Goal: Complete application form

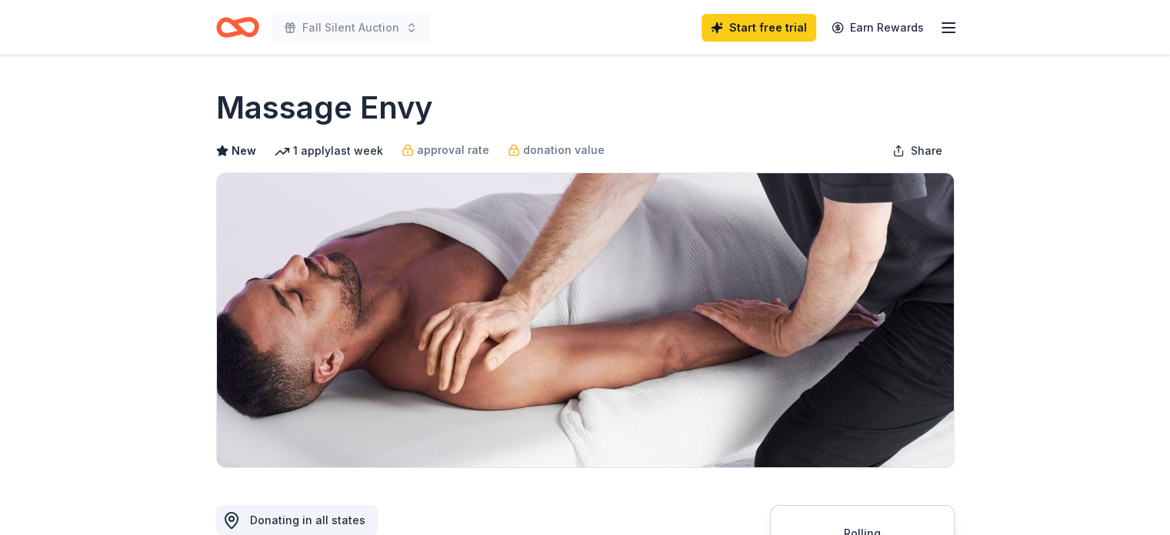
click at [231, 34] on icon "Home" at bounding box center [230, 26] width 24 height 15
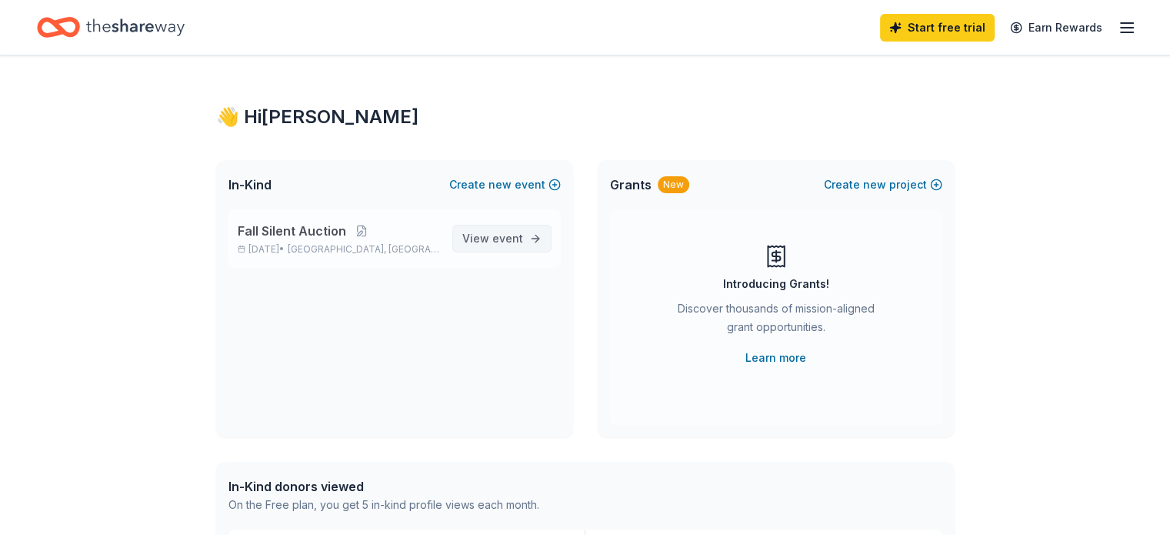
click at [526, 233] on link "View event" at bounding box center [501, 239] width 99 height 28
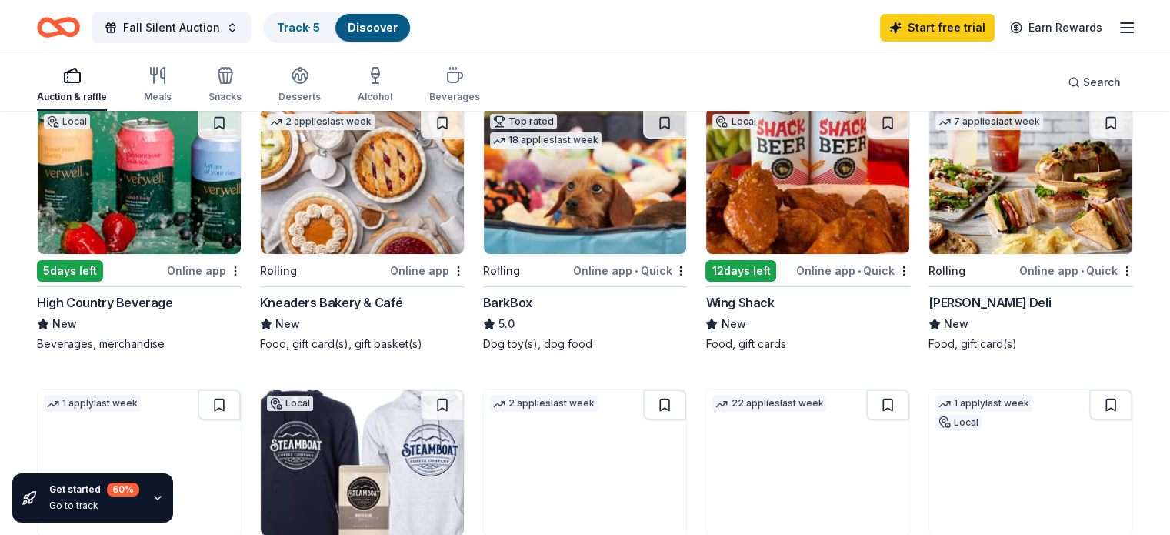
scroll to position [179, 0]
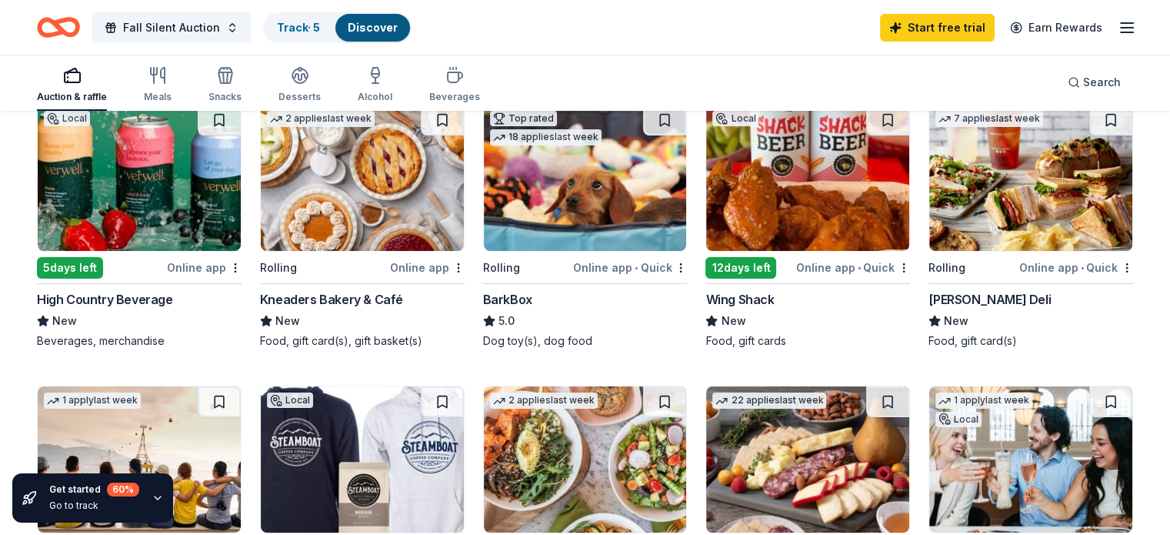
click at [858, 269] on div "Online app • Quick" at bounding box center [853, 267] width 114 height 19
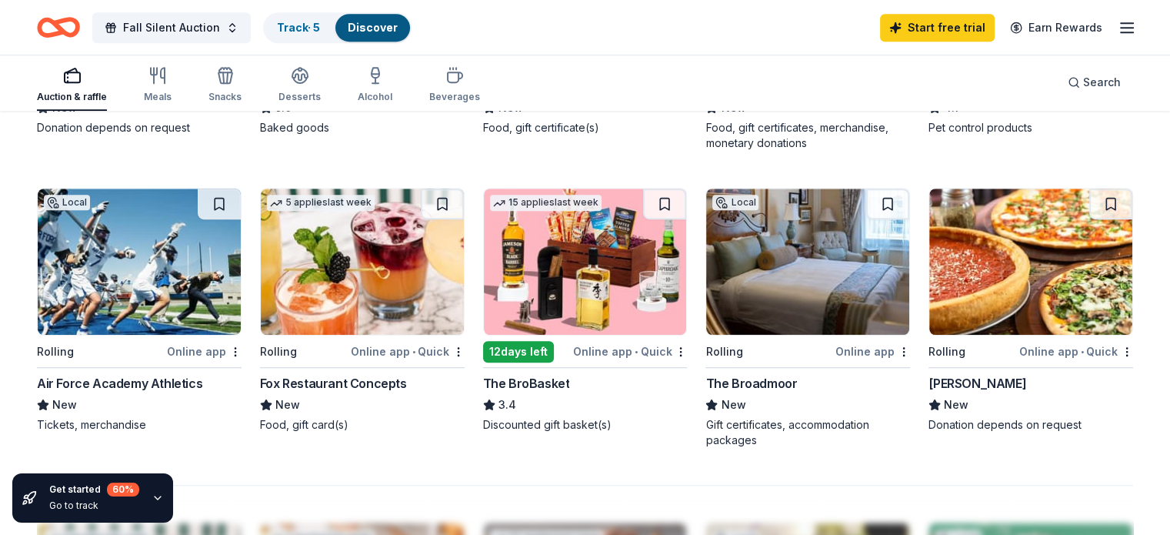
scroll to position [982, 0]
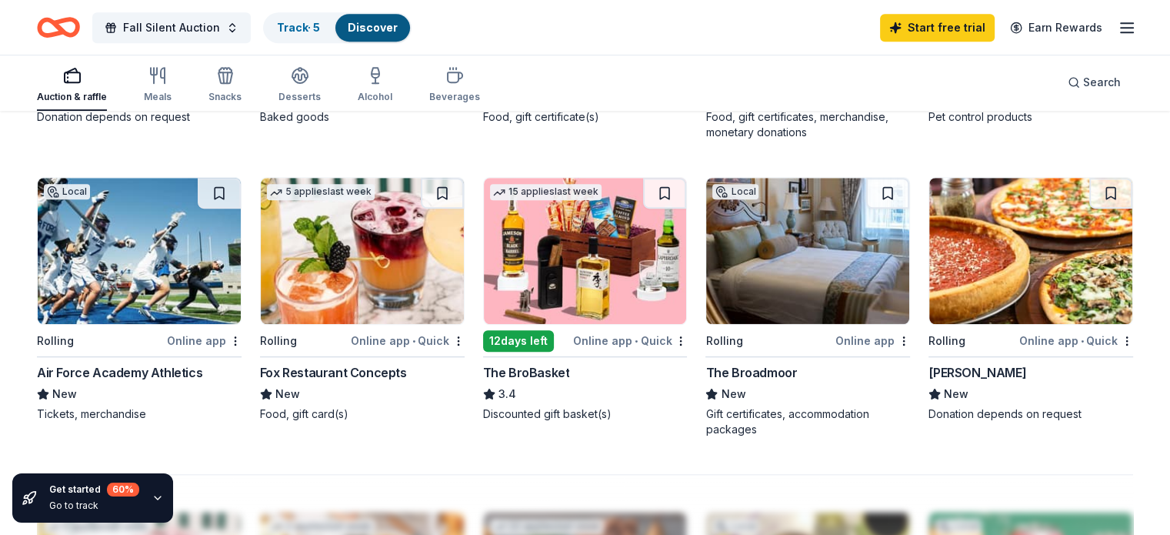
click at [212, 340] on div "Online app" at bounding box center [204, 340] width 75 height 19
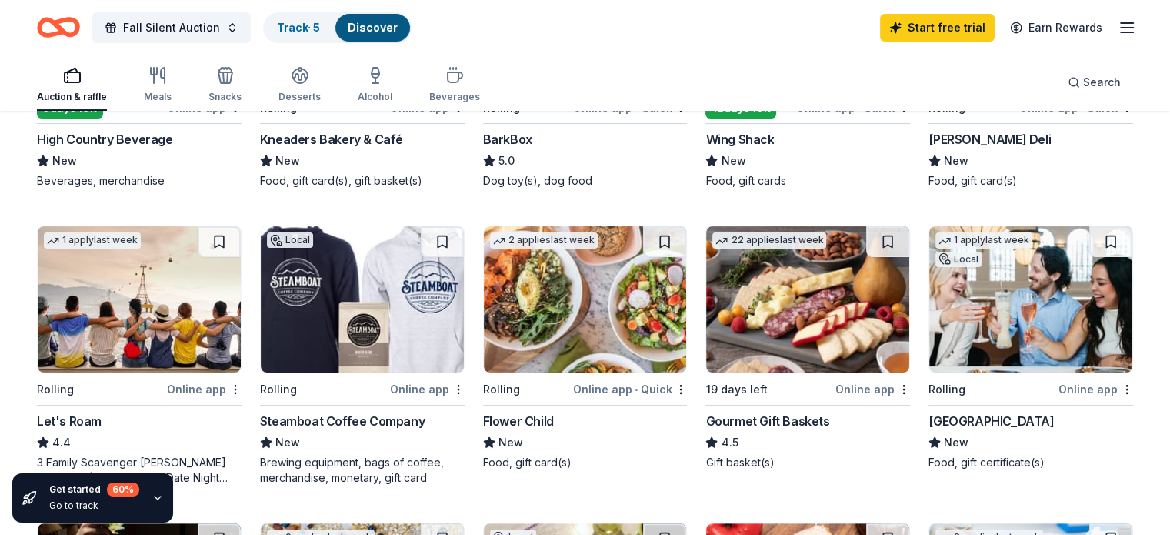
scroll to position [332, 0]
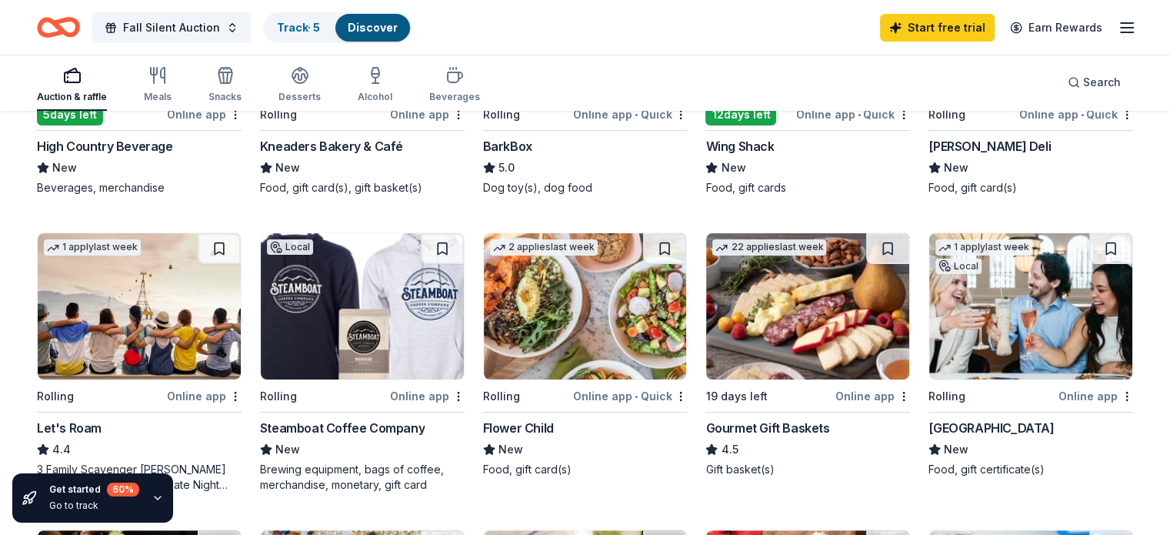
click at [797, 412] on div "22 applies last week 19 days left Online app Gourmet Gift Baskets 4.5 Gift bask…" at bounding box center [807, 354] width 205 height 245
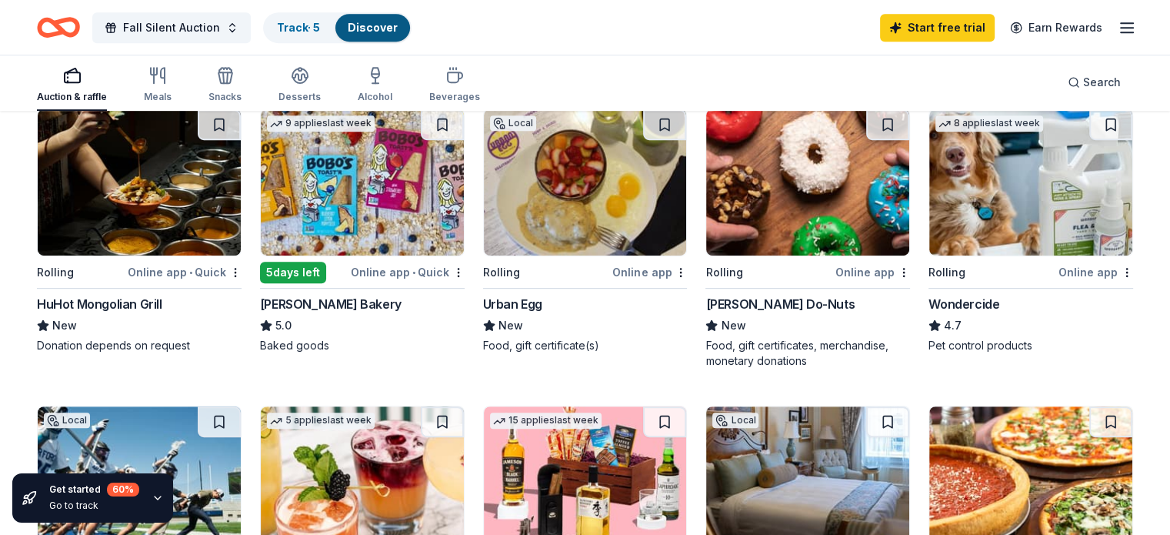
scroll to position [763, 0]
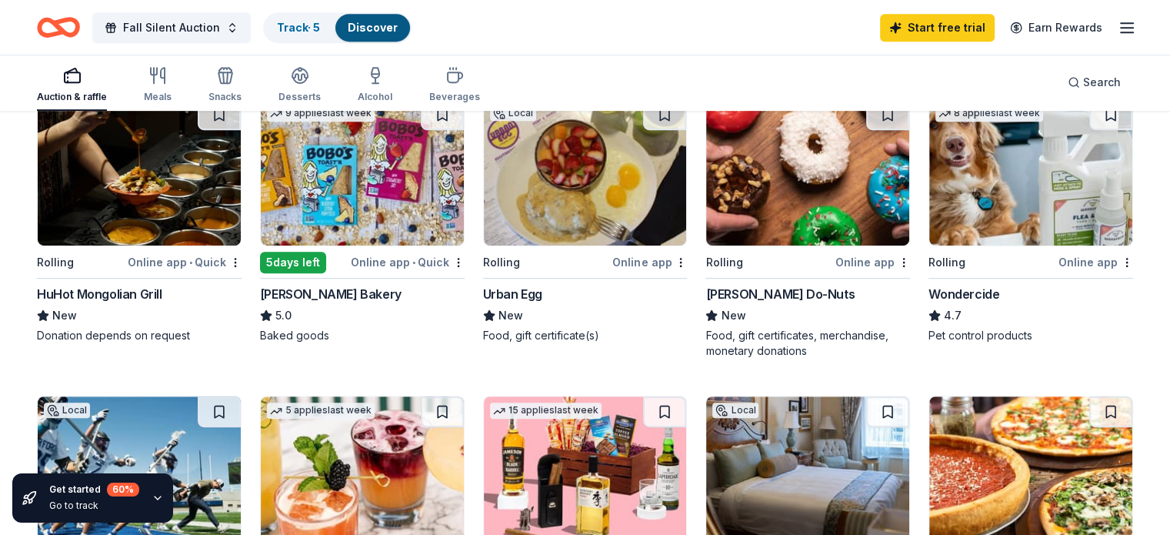
click at [369, 285] on div "Bobo's Bakery" at bounding box center [362, 294] width 205 height 18
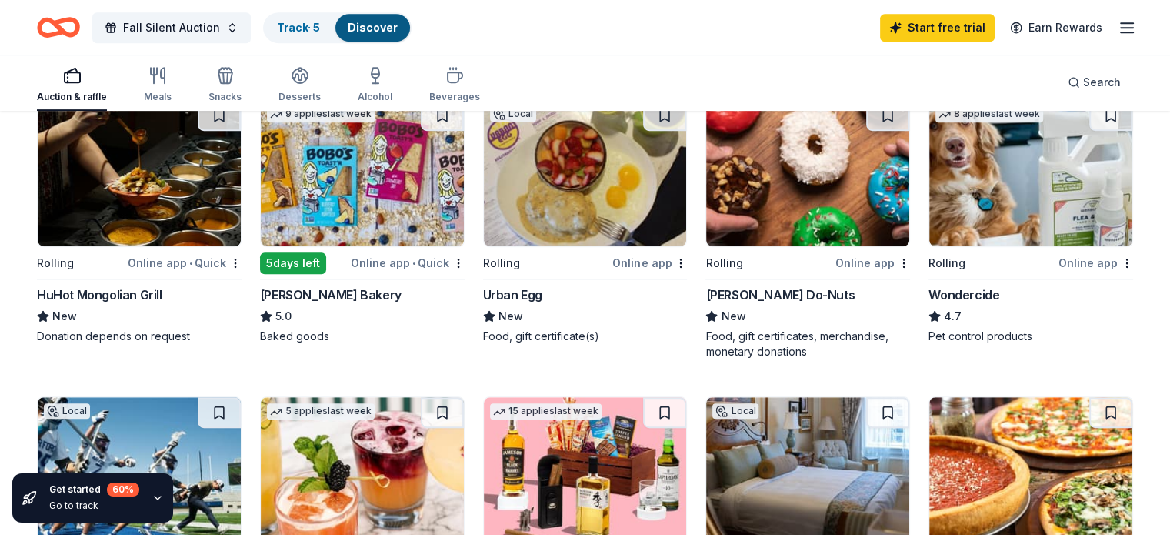
scroll to position [767, 0]
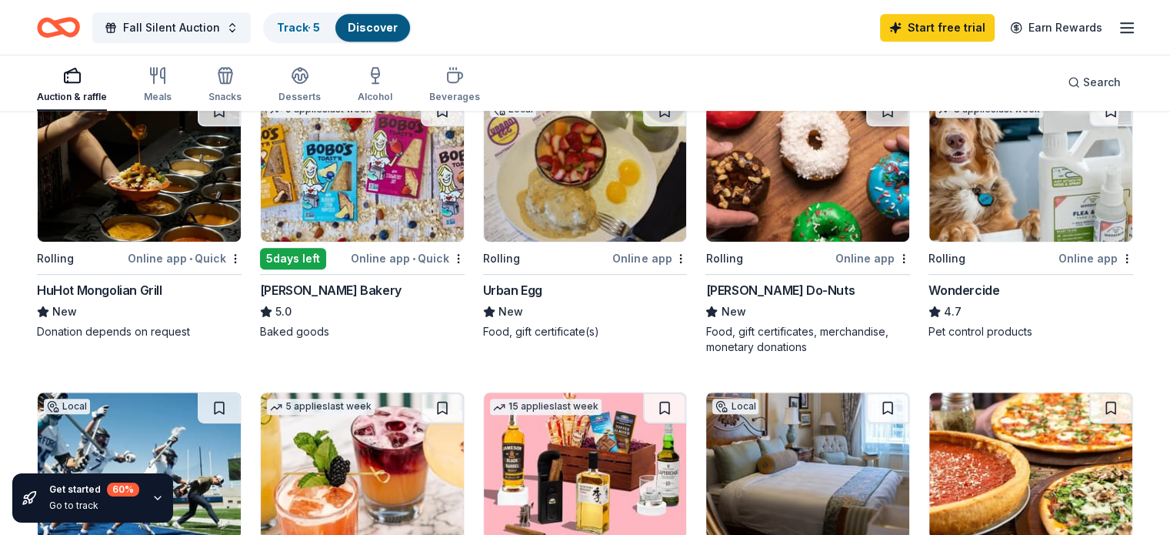
click at [124, 282] on div "HuHot Mongolian Grill" at bounding box center [99, 290] width 125 height 18
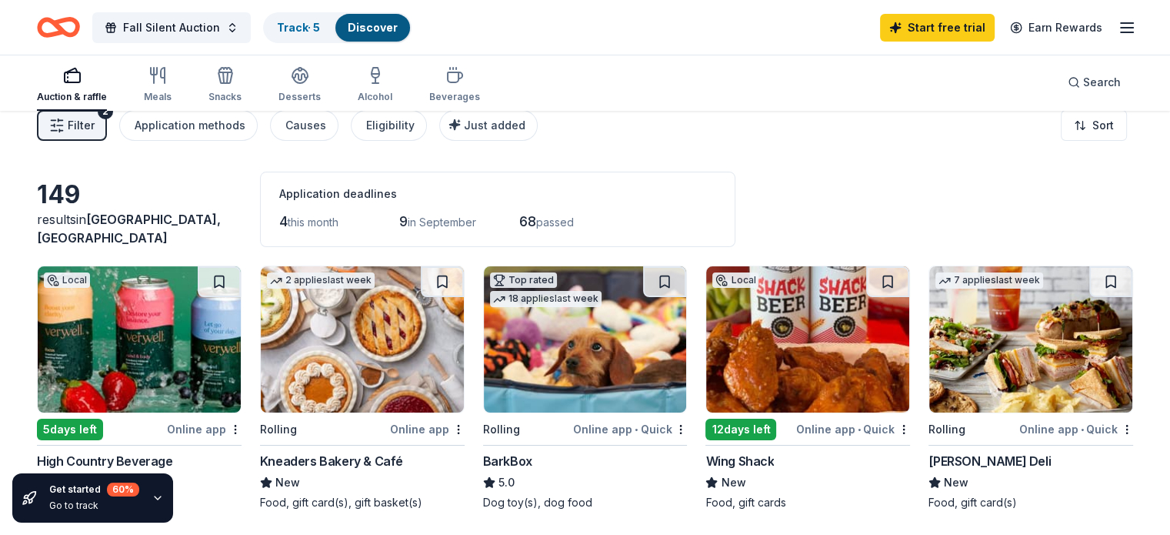
scroll to position [0, 0]
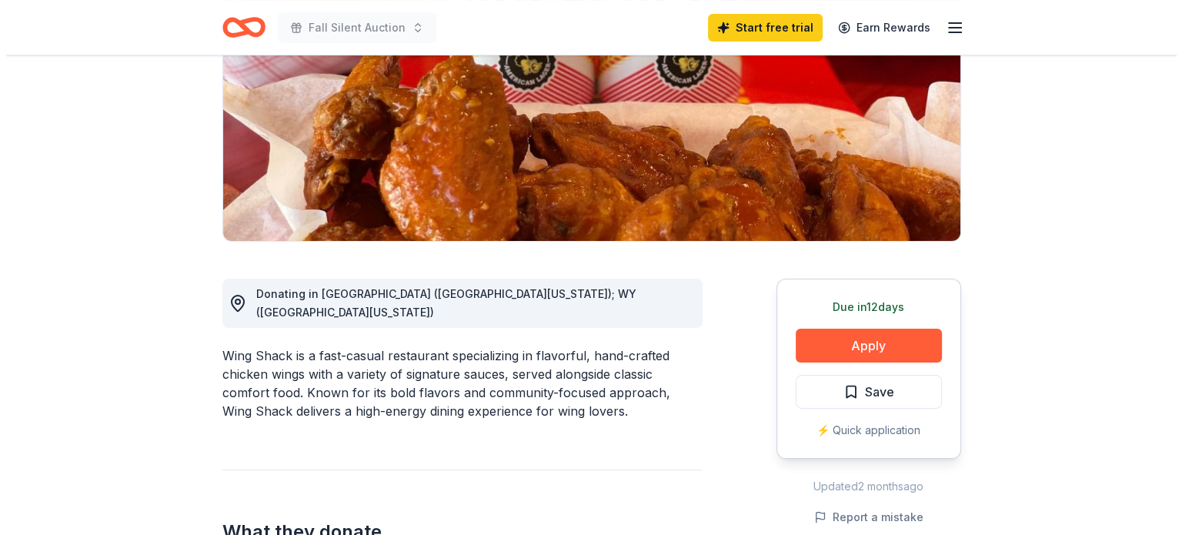
scroll to position [244, 0]
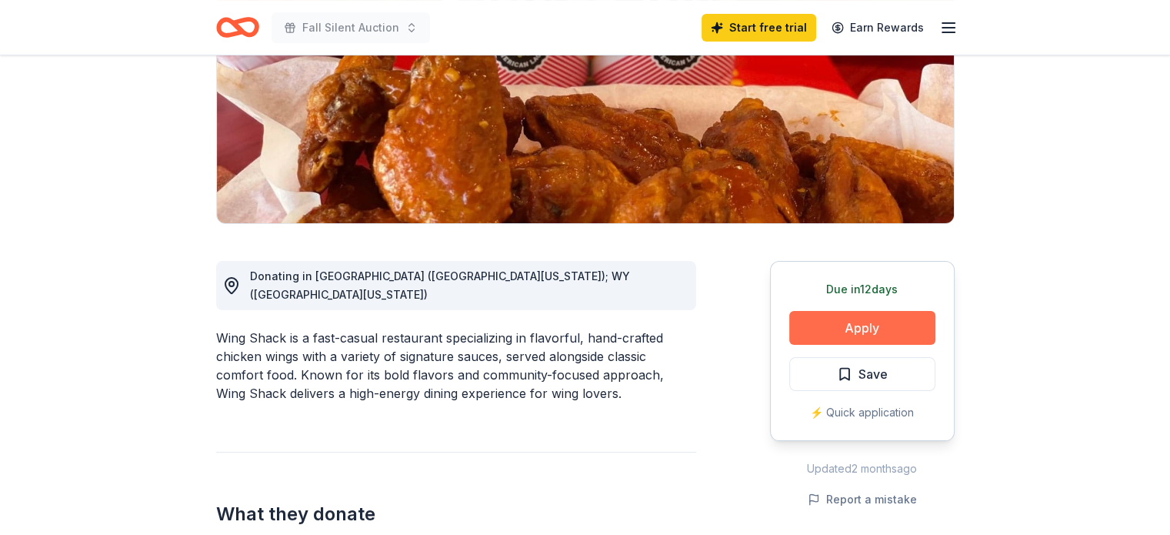
click at [892, 332] on button "Apply" at bounding box center [862, 328] width 146 height 34
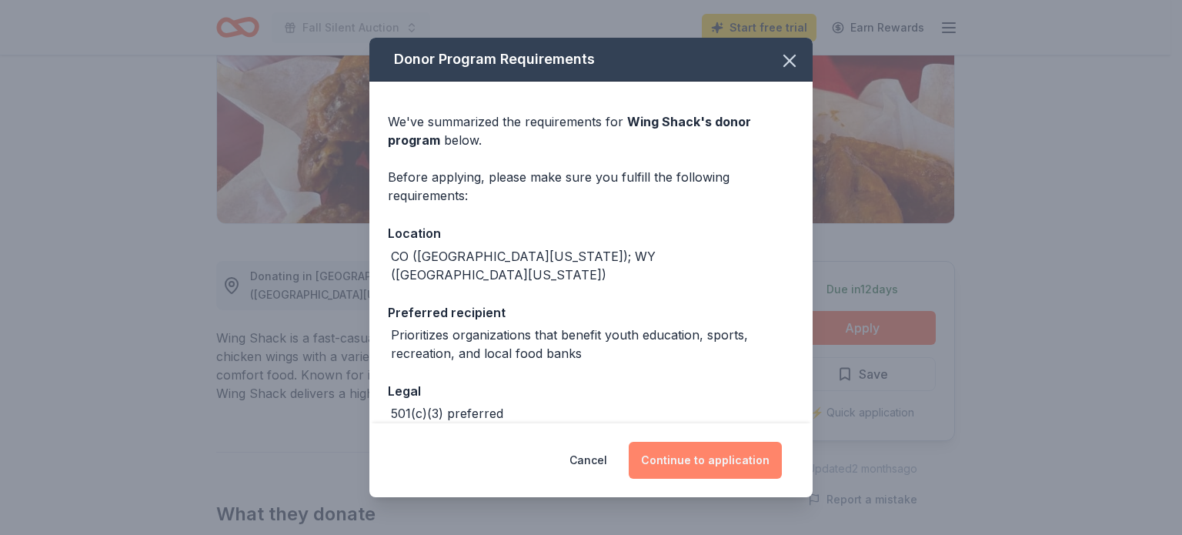
click at [720, 463] on button "Continue to application" at bounding box center [705, 460] width 153 height 37
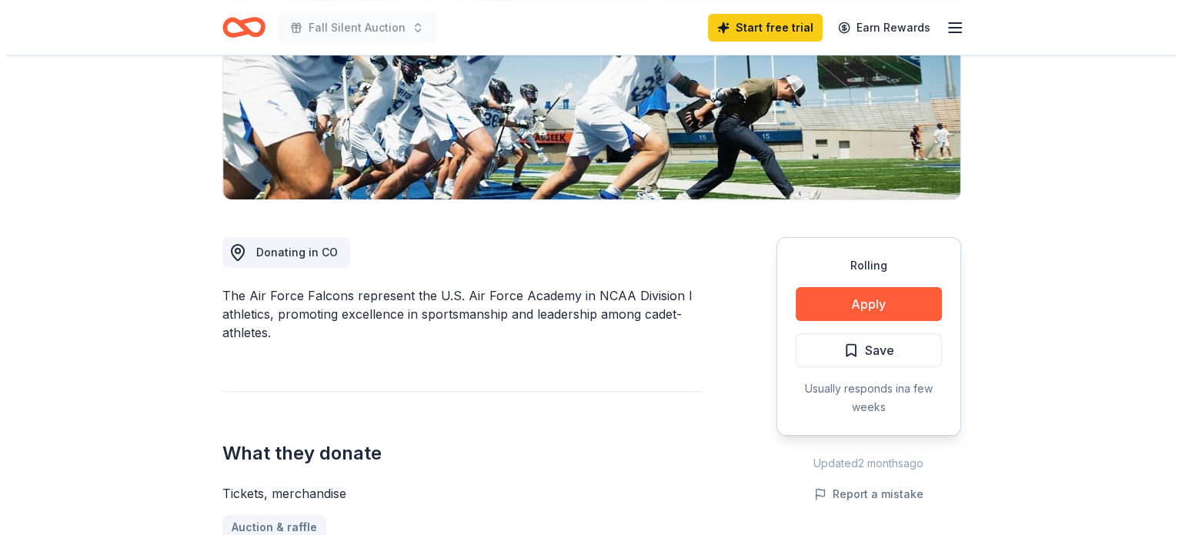
scroll to position [278, 0]
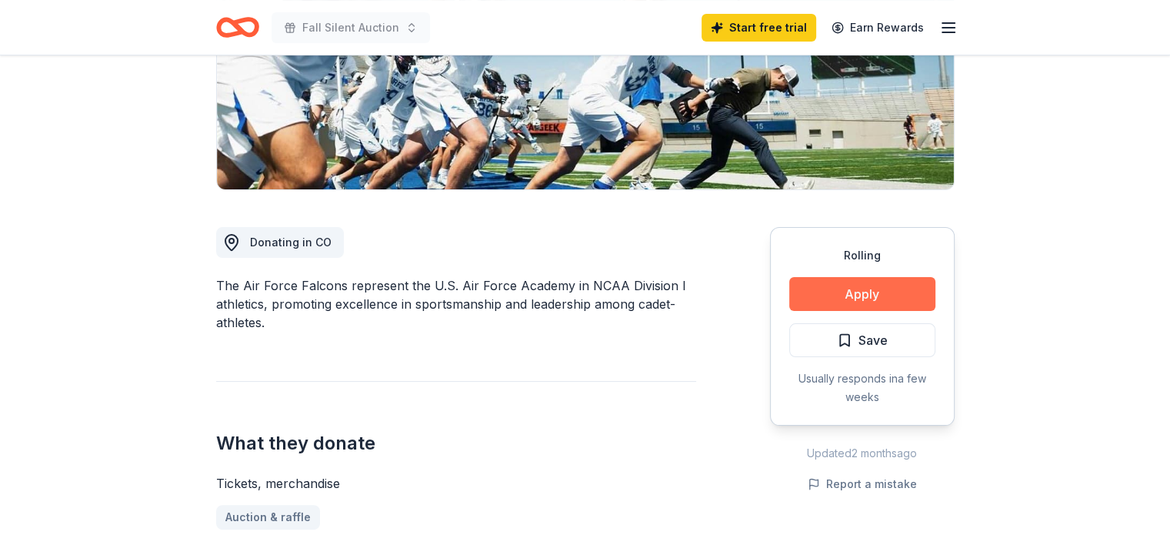
click at [880, 293] on button "Apply" at bounding box center [862, 294] width 146 height 34
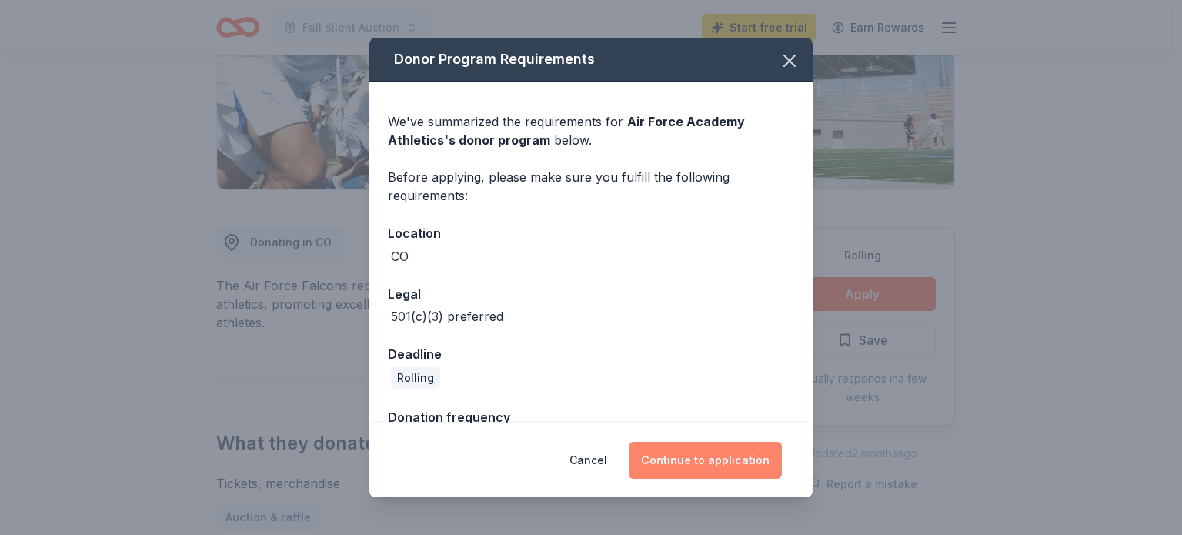
click at [717, 462] on button "Continue to application" at bounding box center [705, 460] width 153 height 37
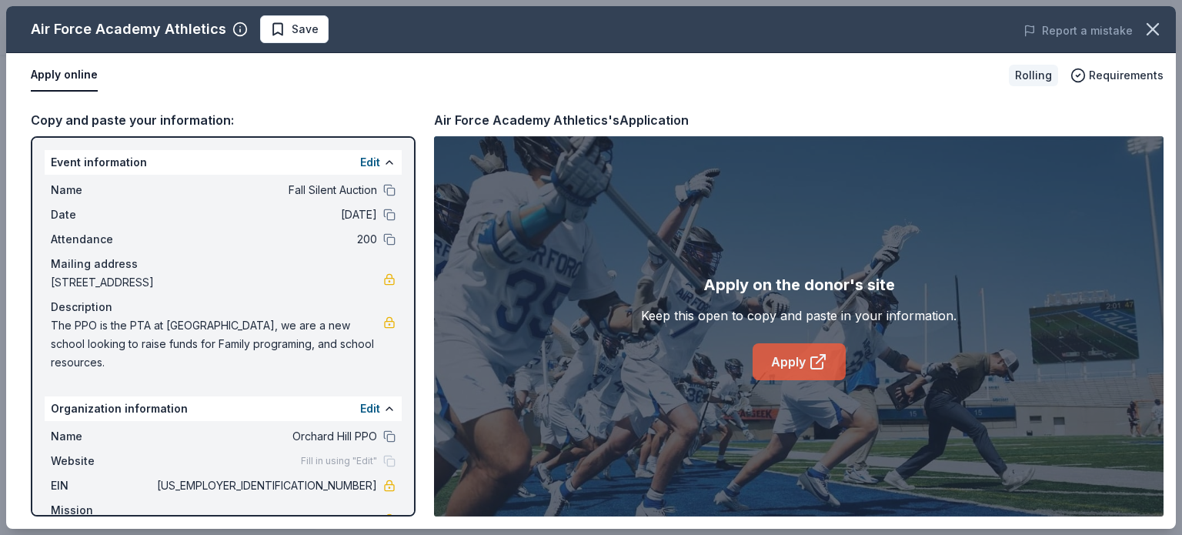
click at [806, 359] on link "Apply" at bounding box center [798, 361] width 93 height 37
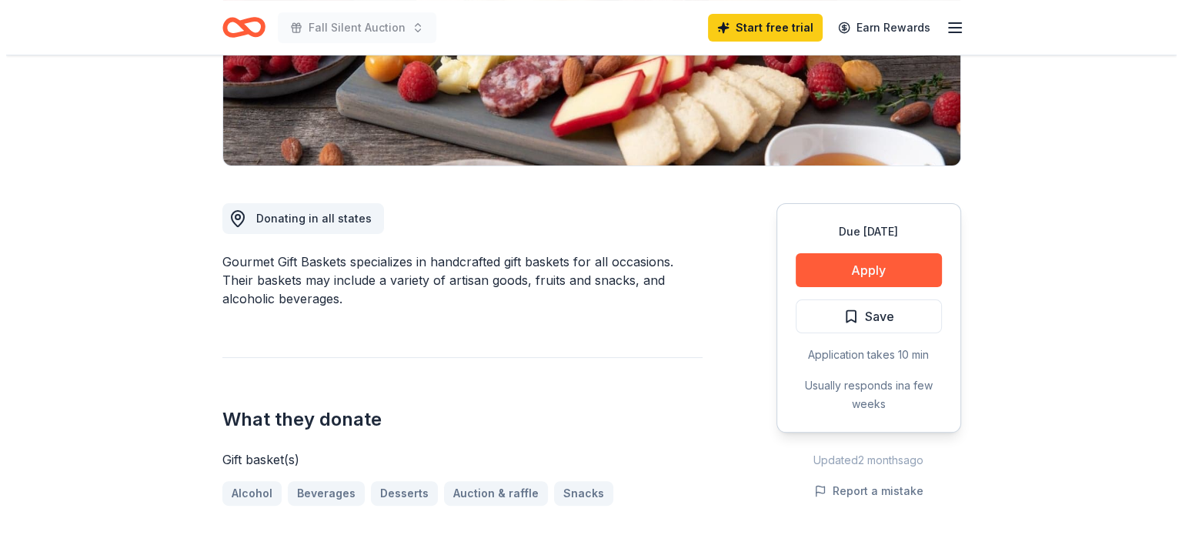
scroll to position [317, 0]
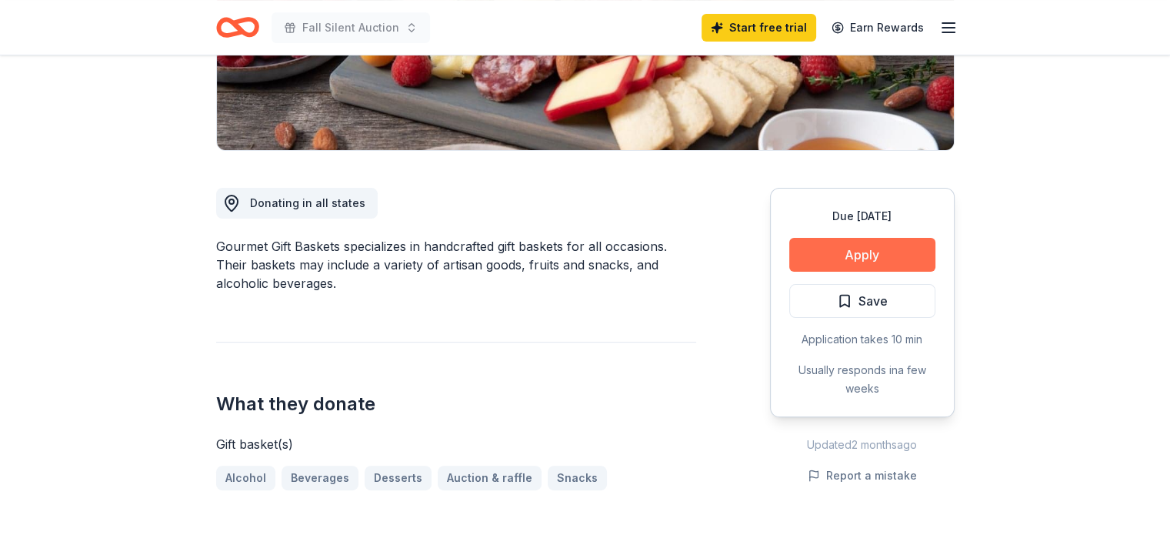
click at [873, 261] on button "Apply" at bounding box center [862, 255] width 146 height 34
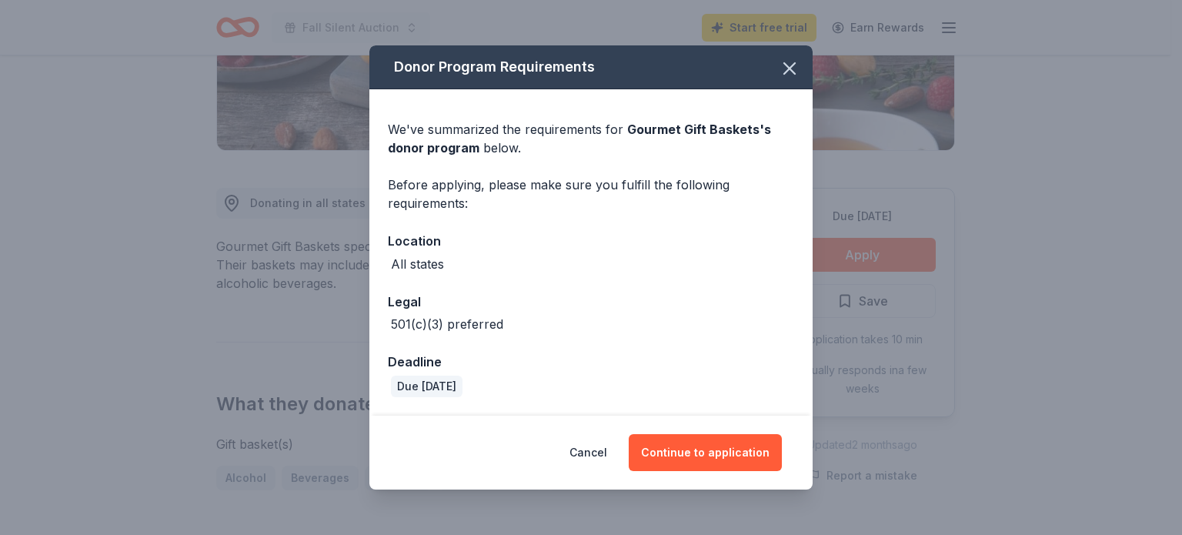
click at [739, 471] on div "Cancel Continue to application" at bounding box center [590, 452] width 443 height 74
click at [732, 461] on button "Continue to application" at bounding box center [705, 452] width 153 height 37
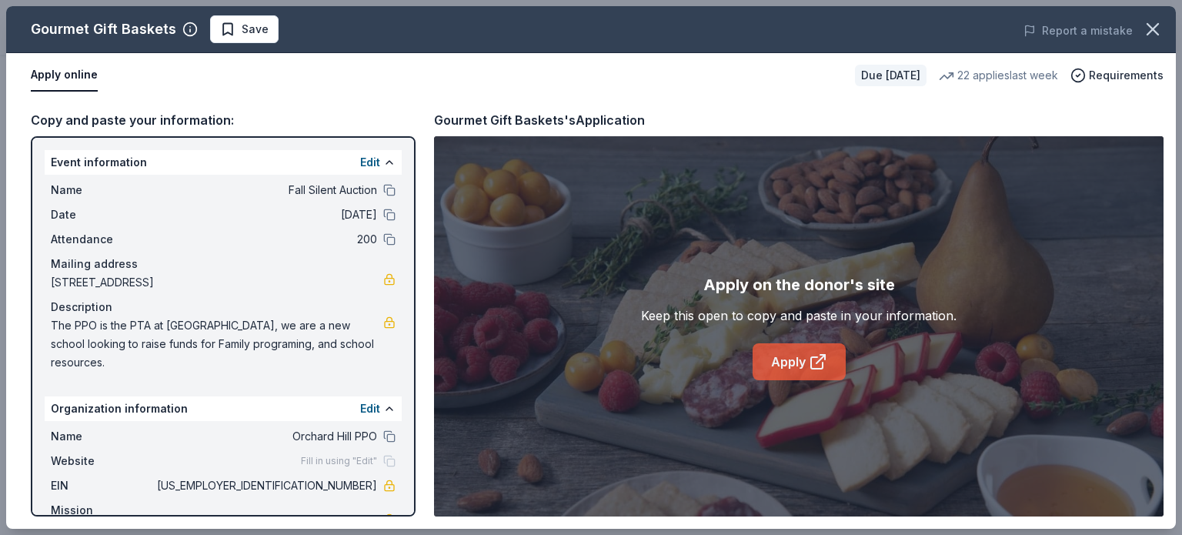
click at [774, 378] on link "Apply" at bounding box center [798, 361] width 93 height 37
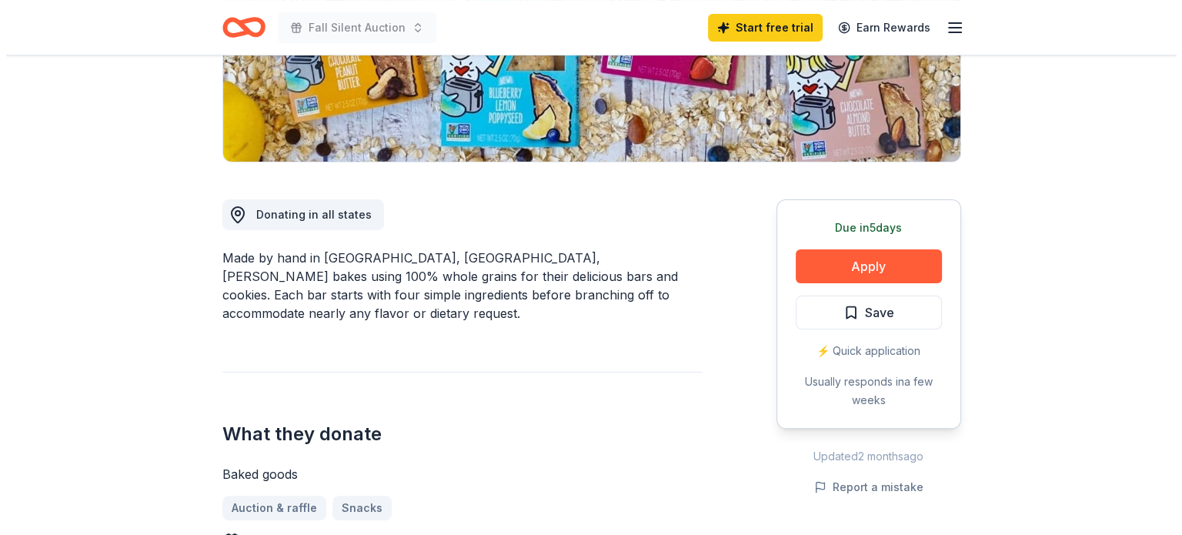
scroll to position [317, 0]
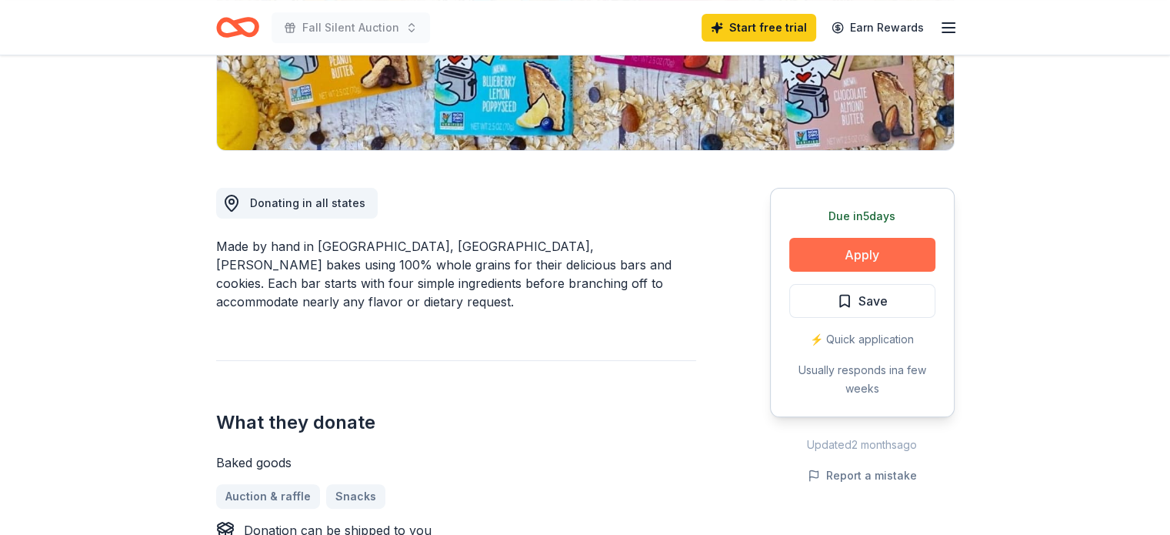
click at [908, 246] on button "Apply" at bounding box center [862, 255] width 146 height 34
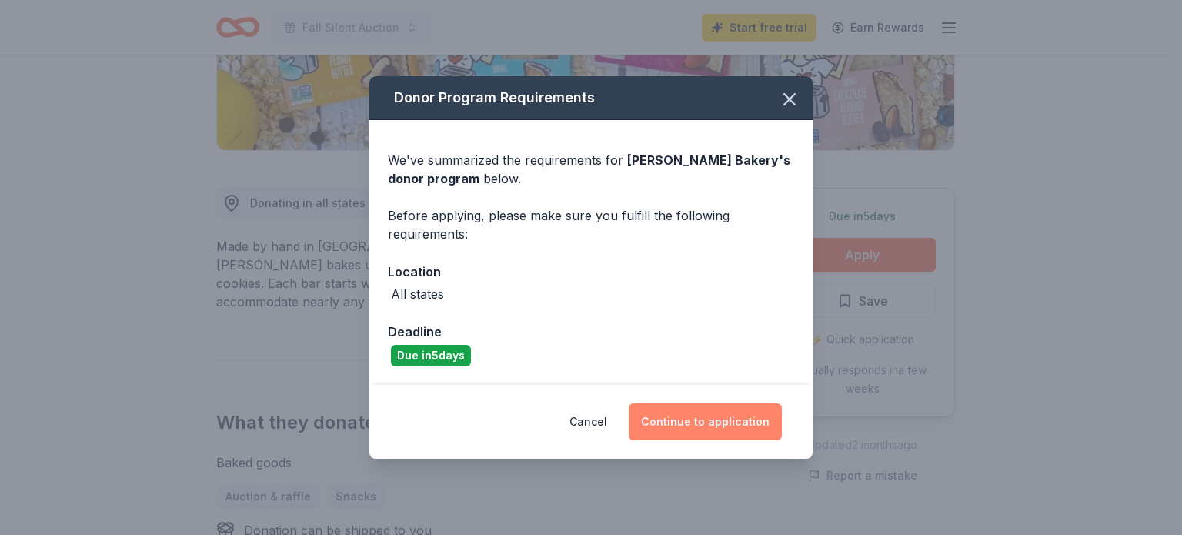
click at [742, 431] on button "Continue to application" at bounding box center [705, 421] width 153 height 37
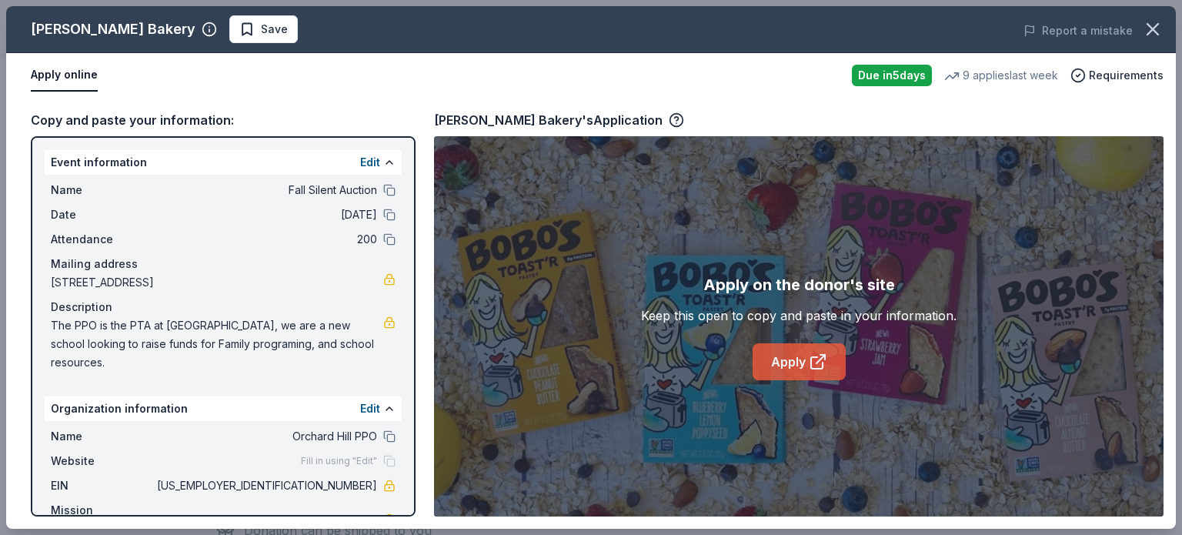
click at [809, 365] on icon at bounding box center [818, 361] width 18 height 18
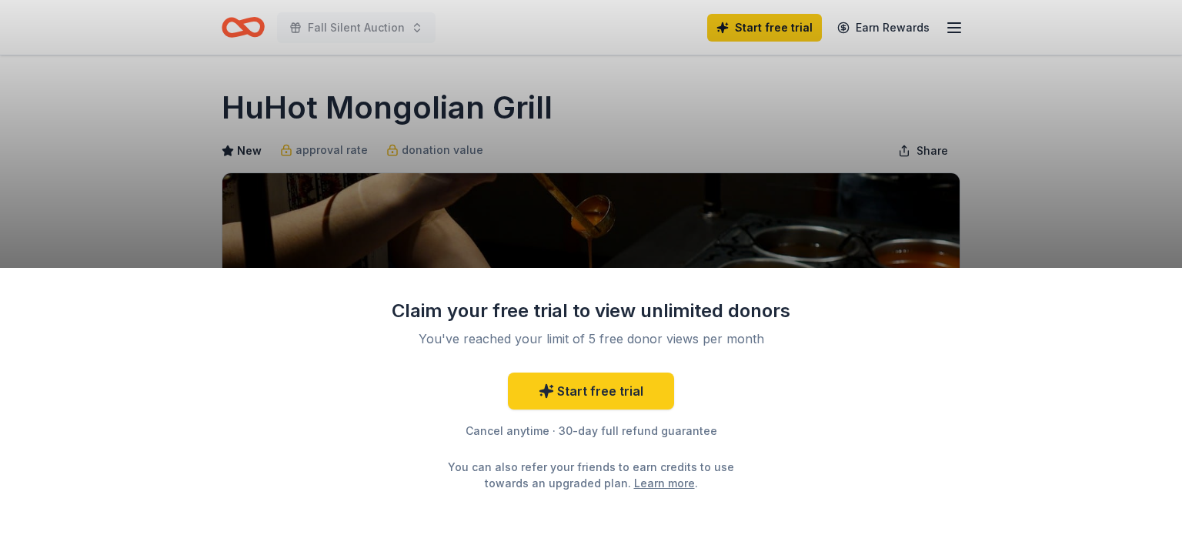
click at [1046, 250] on div "Claim your free trial to view unlimited donors You've reached your limit of 5 f…" at bounding box center [591, 267] width 1182 height 535
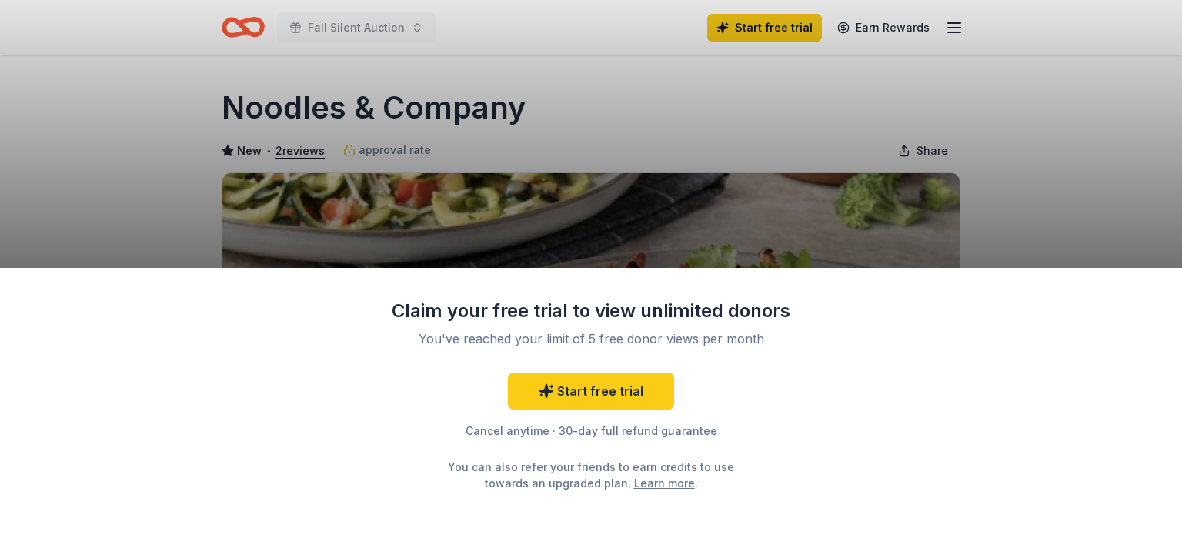
click at [1072, 218] on div "Claim your free trial to view unlimited donors You've reached your limit of 5 f…" at bounding box center [591, 267] width 1182 height 535
